Goal: Find specific page/section

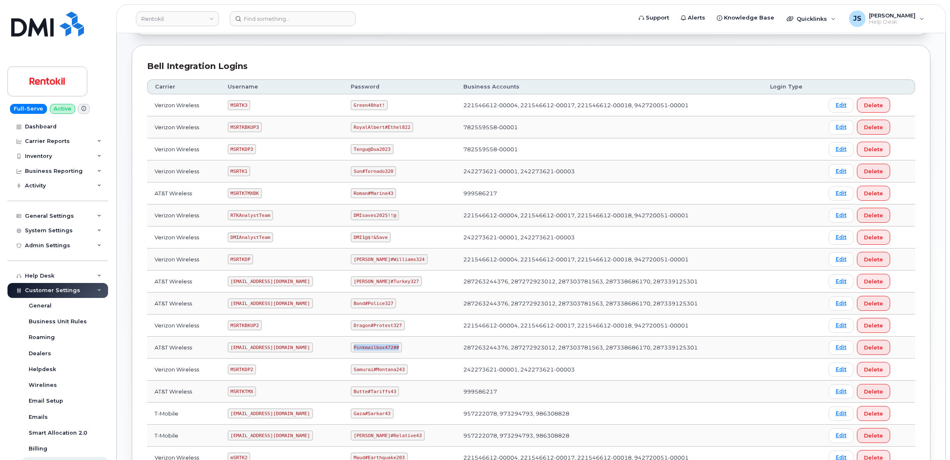
scroll to position [62, 0]
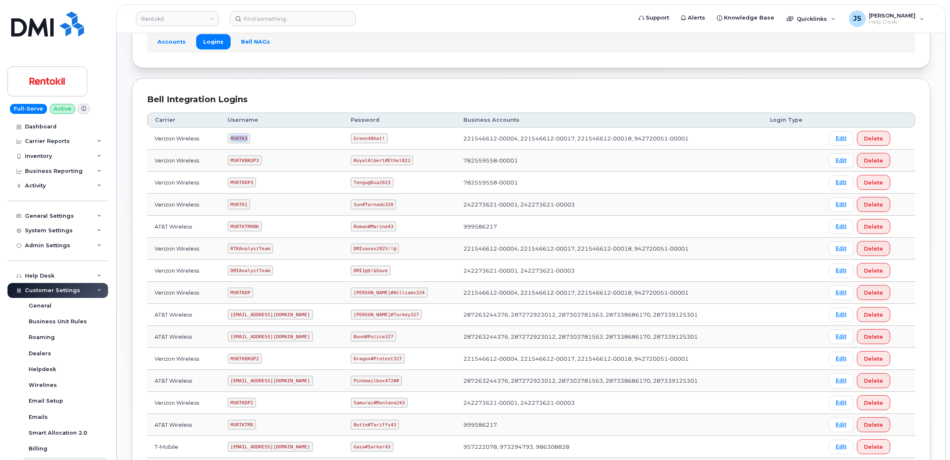
drag, startPoint x: 246, startPoint y: 139, endPoint x: 233, endPoint y: 140, distance: 12.9
click at [233, 140] on code "MSRTK3" at bounding box center [239, 138] width 22 height 10
copy code "MSRTK3"
drag, startPoint x: 385, startPoint y: 137, endPoint x: 356, endPoint y: 142, distance: 29.9
click at [356, 142] on code "Green40hat!" at bounding box center [369, 138] width 37 height 10
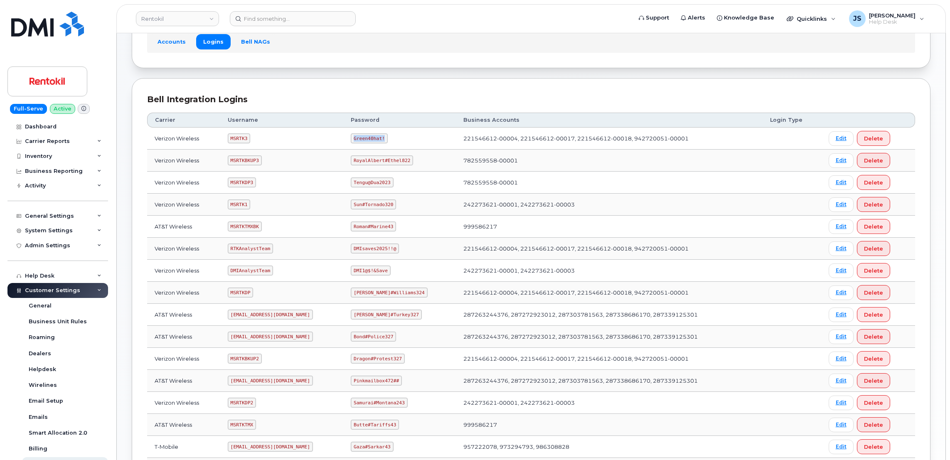
drag, startPoint x: 356, startPoint y: 142, endPoint x: 365, endPoint y: 141, distance: 9.1
copy code "Green40hat!"
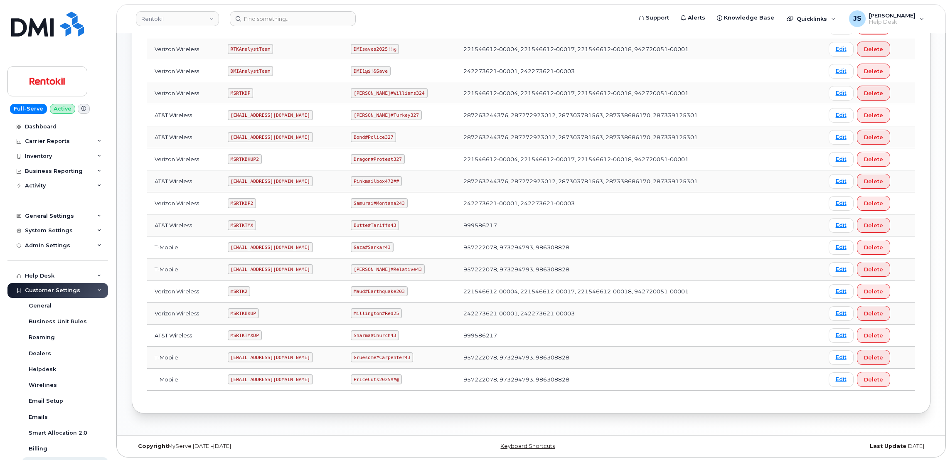
scroll to position [265, 0]
drag, startPoint x: 403, startPoint y: 292, endPoint x: 357, endPoint y: 289, distance: 46.2
click at [357, 289] on code "Maud#Earthquake203" at bounding box center [379, 290] width 56 height 10
copy code "Maud#Earthquake203"
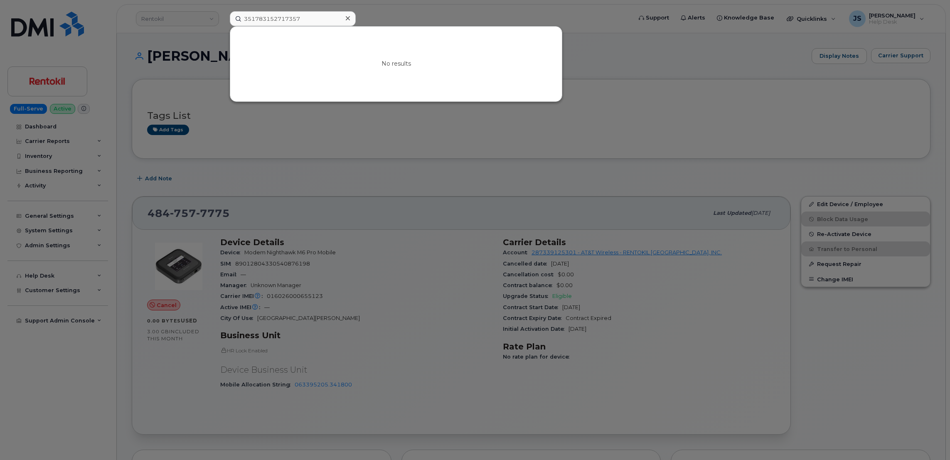
click at [287, 19] on input "351783152717357" at bounding box center [293, 18] width 126 height 15
drag, startPoint x: 287, startPoint y: 19, endPoint x: 280, endPoint y: 15, distance: 7.6
click at [280, 15] on input "351783152717357" at bounding box center [293, 18] width 126 height 15
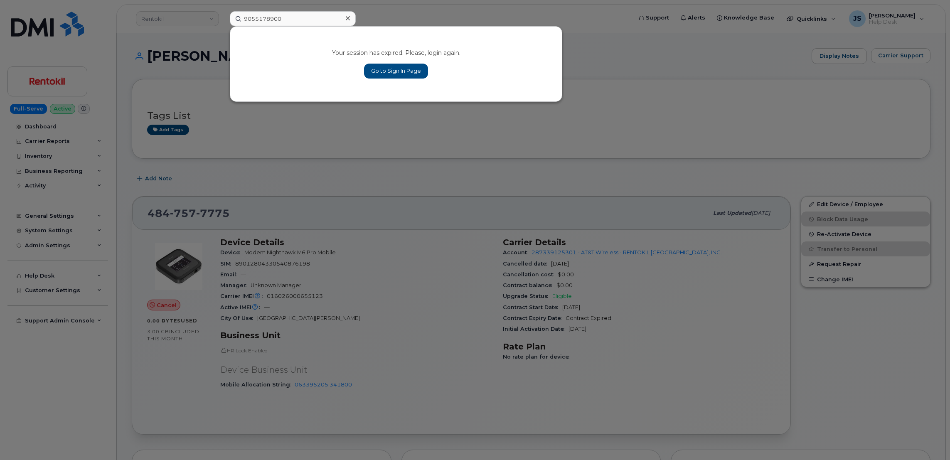
type input "9055178900"
click at [388, 72] on link "Go to Sign In Page" at bounding box center [396, 71] width 64 height 15
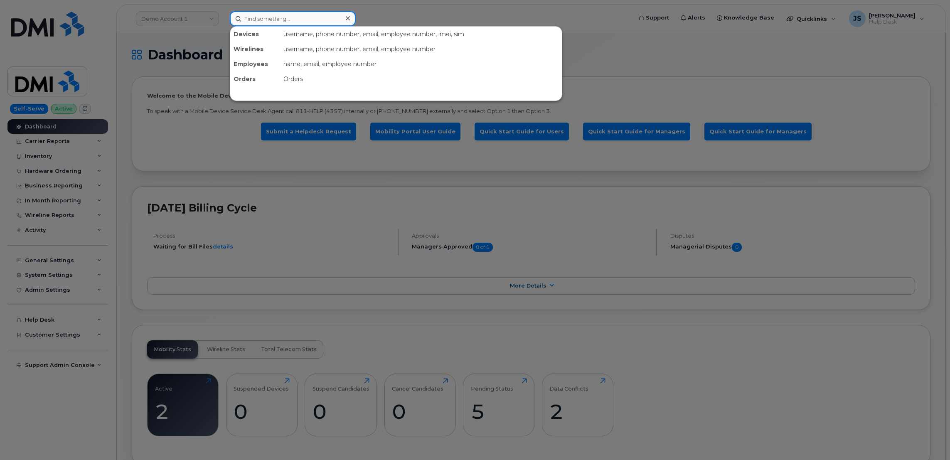
paste input "9055178900"
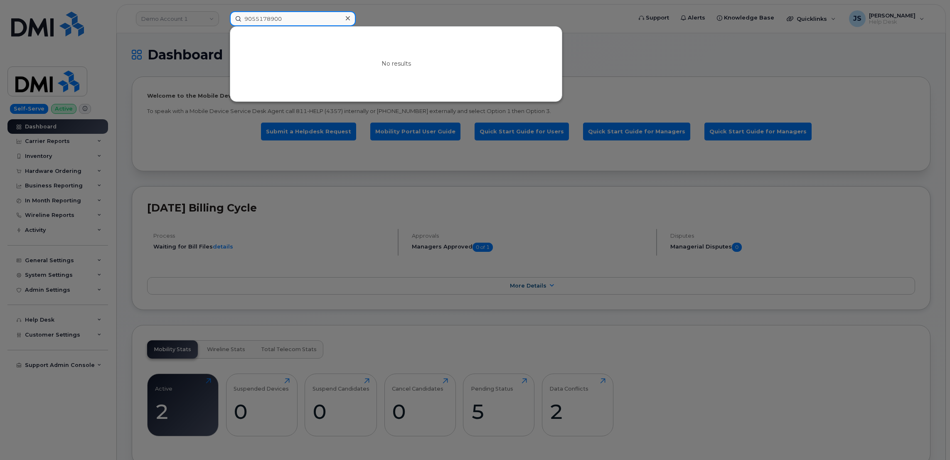
click at [306, 17] on input "9055178900" at bounding box center [293, 18] width 126 height 15
paste input "351558504380629"
click at [306, 20] on input "351558504380629" at bounding box center [293, 18] width 126 height 15
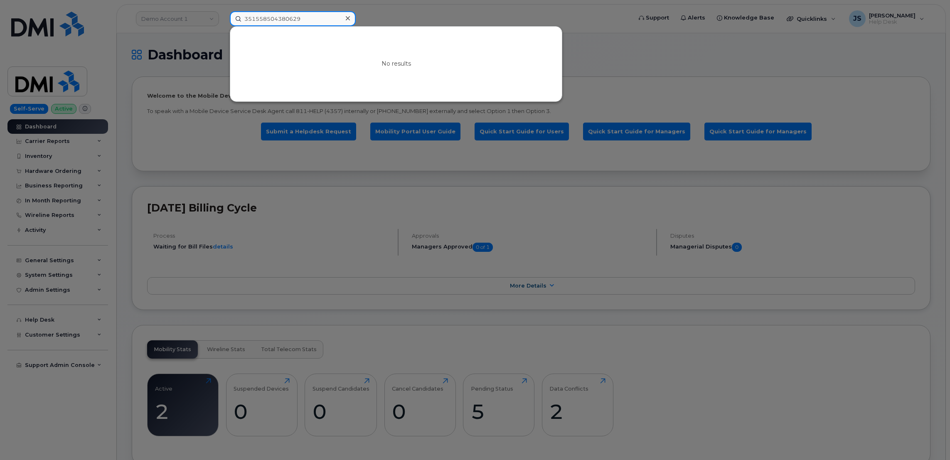
paste input "[PERSON_NAME]"
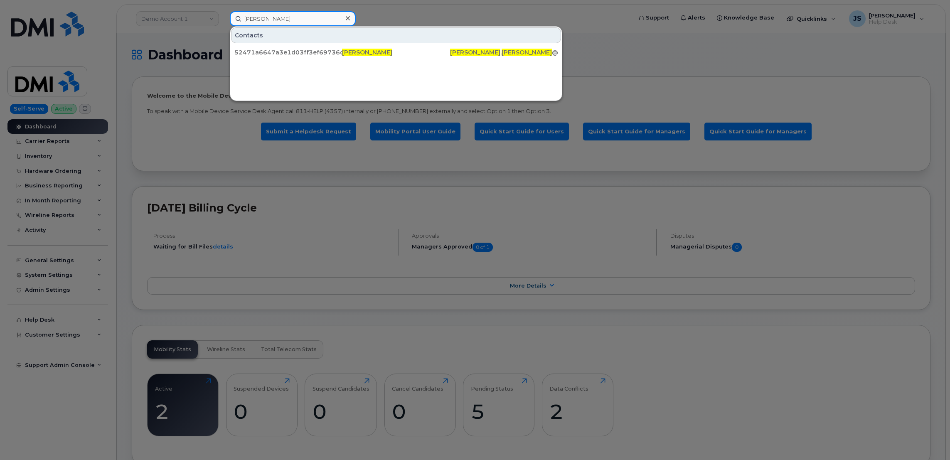
type input "[PERSON_NAME]"
